Goal: Information Seeking & Learning: Learn about a topic

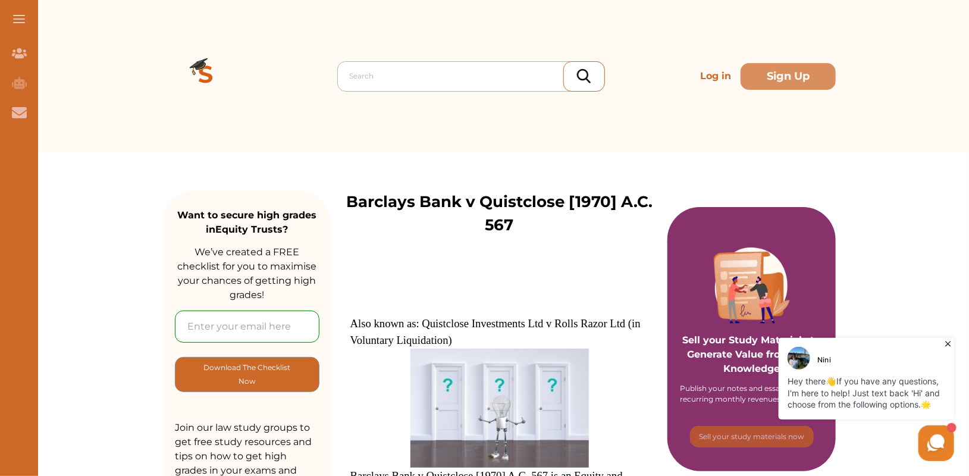
click at [399, 73] on div at bounding box center [474, 76] width 249 height 17
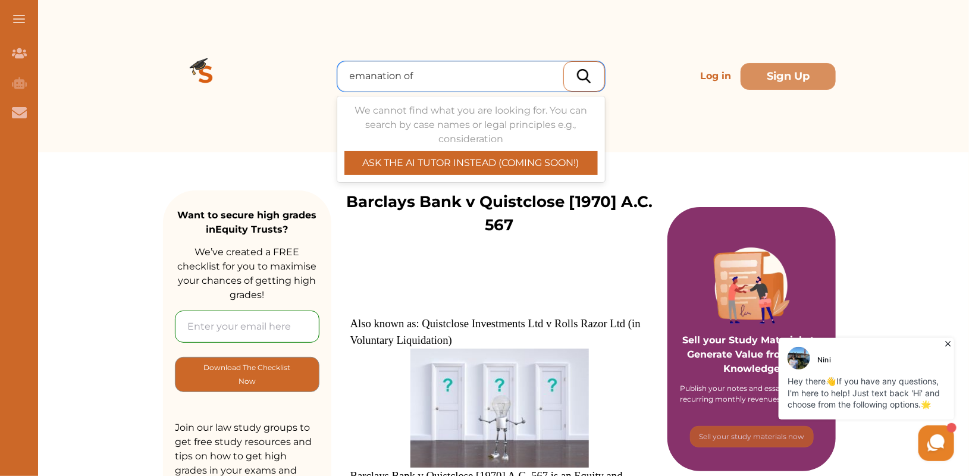
type input "emanation of"
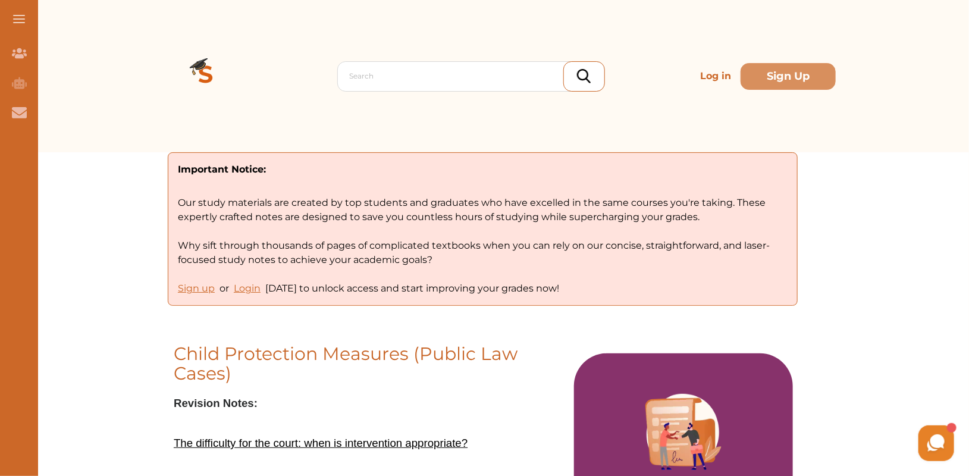
scroll to position [4, 0]
